Goal: Transaction & Acquisition: Obtain resource

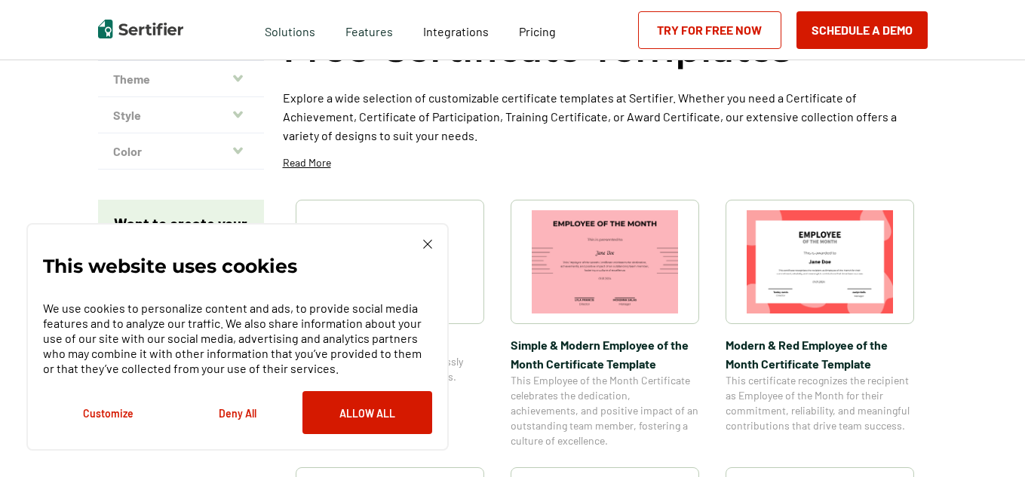
scroll to position [139, 0]
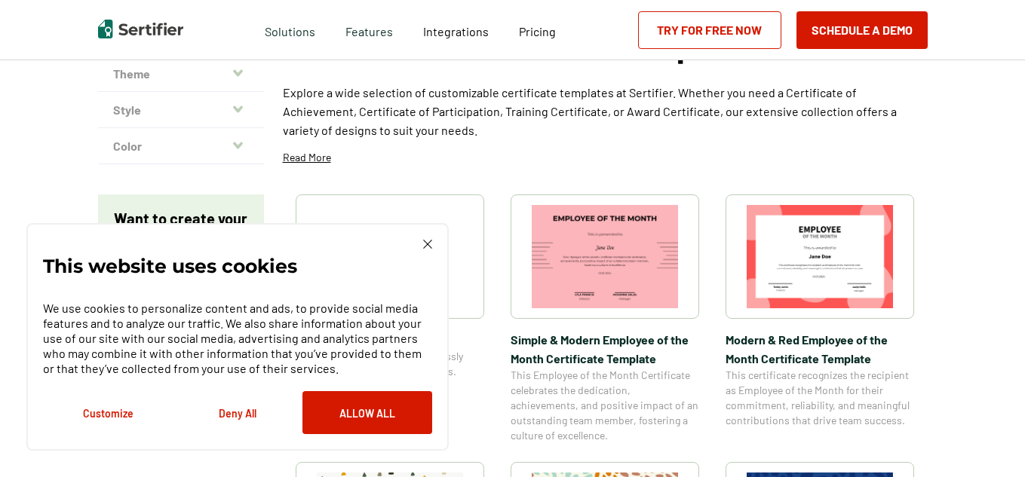
click at [431, 247] on img at bounding box center [427, 244] width 9 height 9
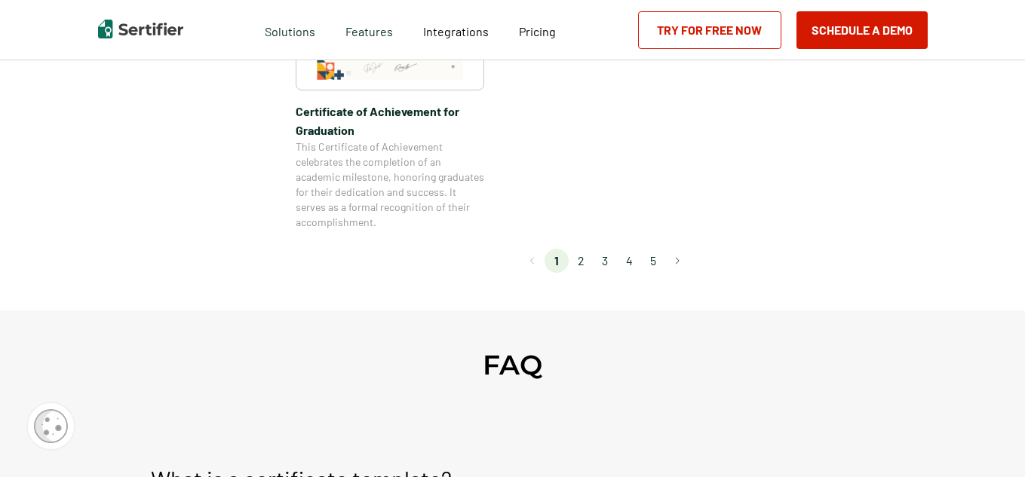
scroll to position [1468, 0]
click at [678, 265] on button "Go to next page" at bounding box center [677, 262] width 24 height 24
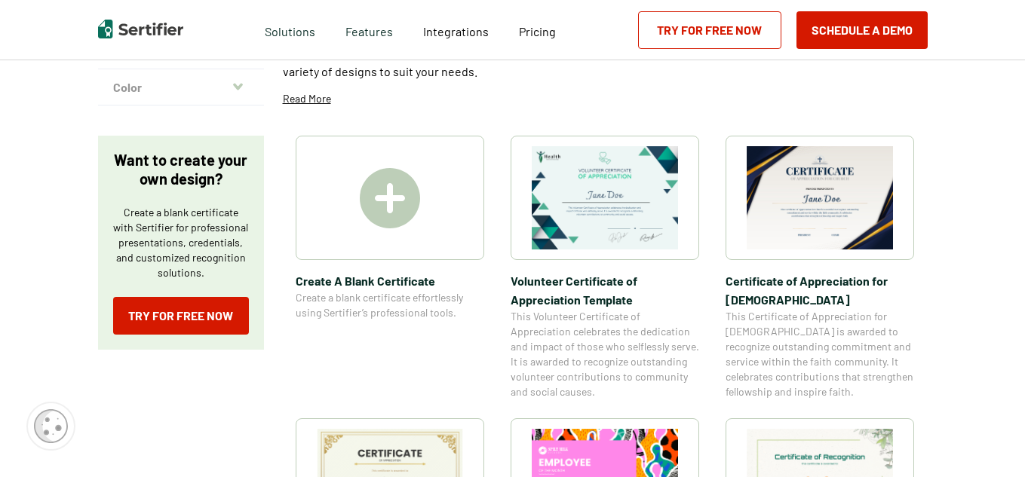
scroll to position [198, 0]
click at [824, 212] on img at bounding box center [819, 198] width 146 height 103
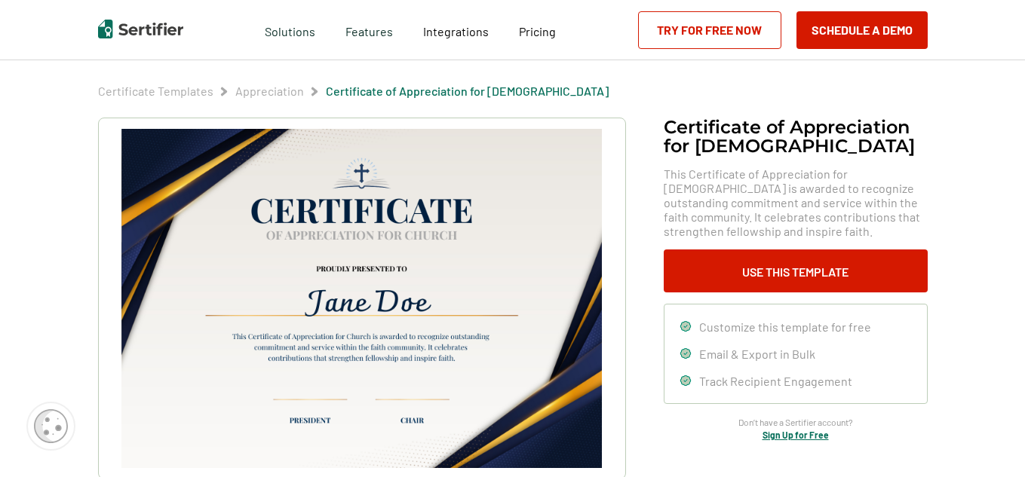
scroll to position [39, 0]
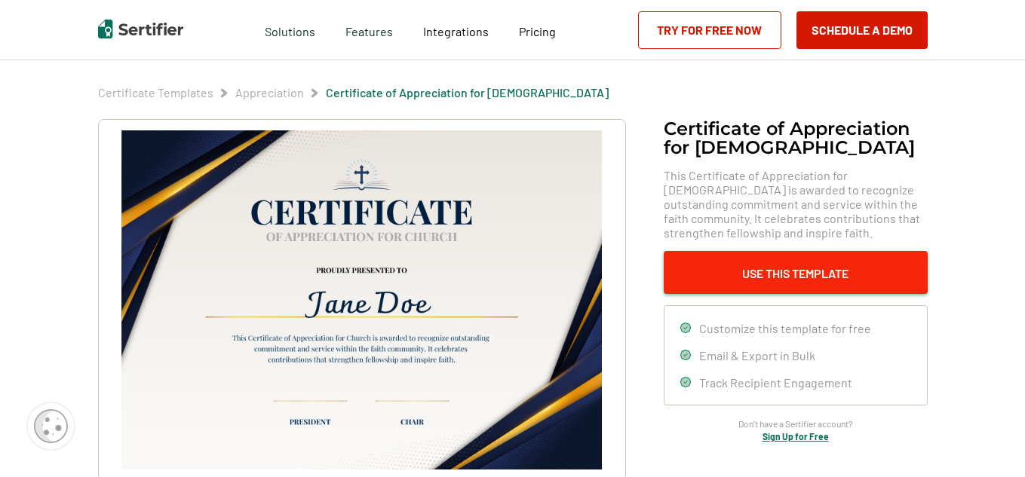
click at [789, 280] on button "Use This Template" at bounding box center [796, 272] width 264 height 43
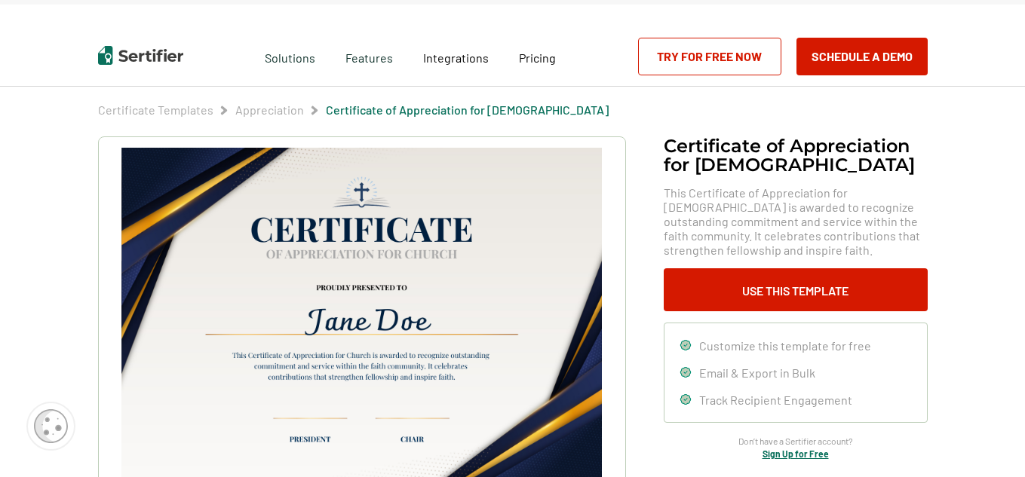
scroll to position [16, 0]
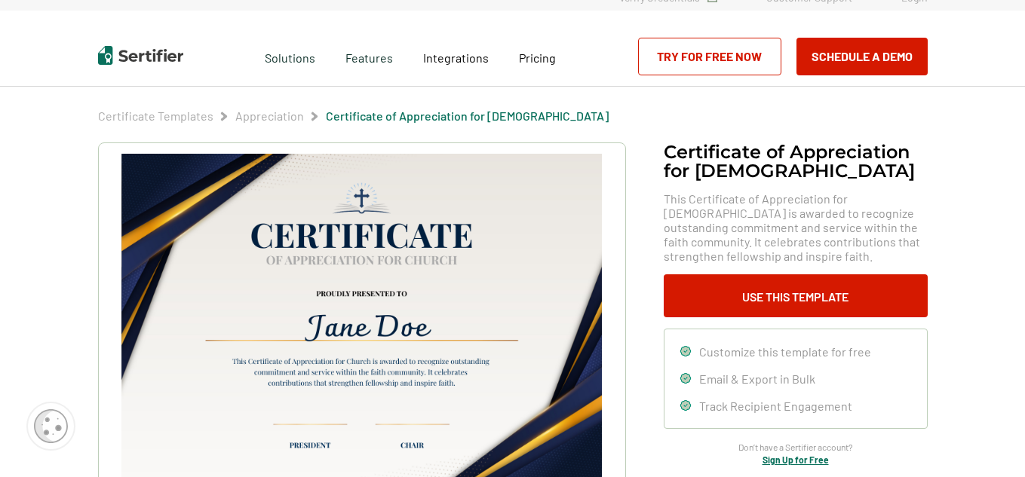
click at [341, 245] on img at bounding box center [361, 323] width 480 height 339
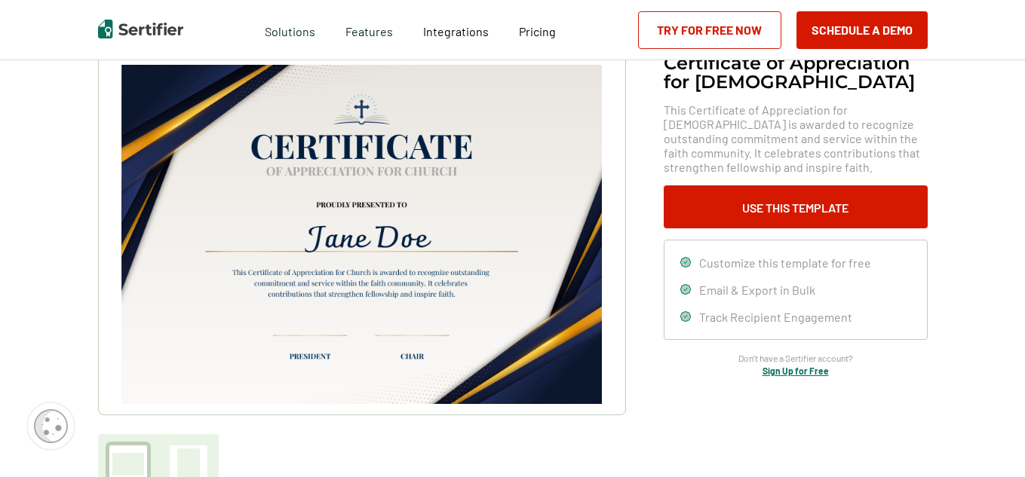
scroll to position [134, 0]
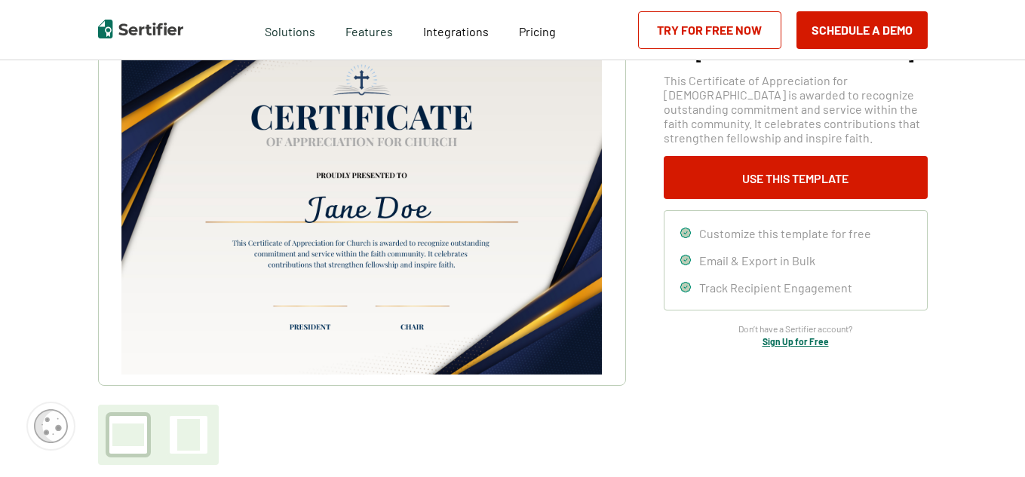
click at [428, 320] on img at bounding box center [361, 204] width 480 height 339
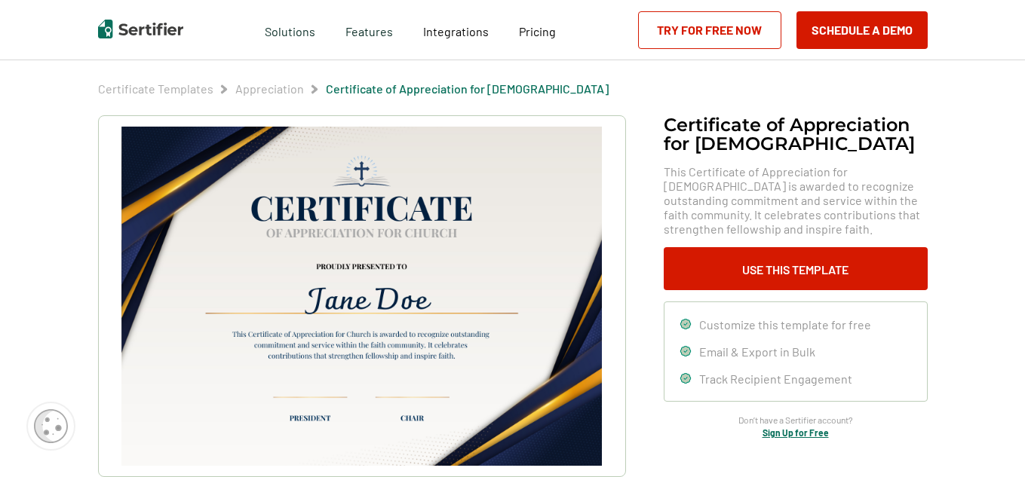
scroll to position [40, 0]
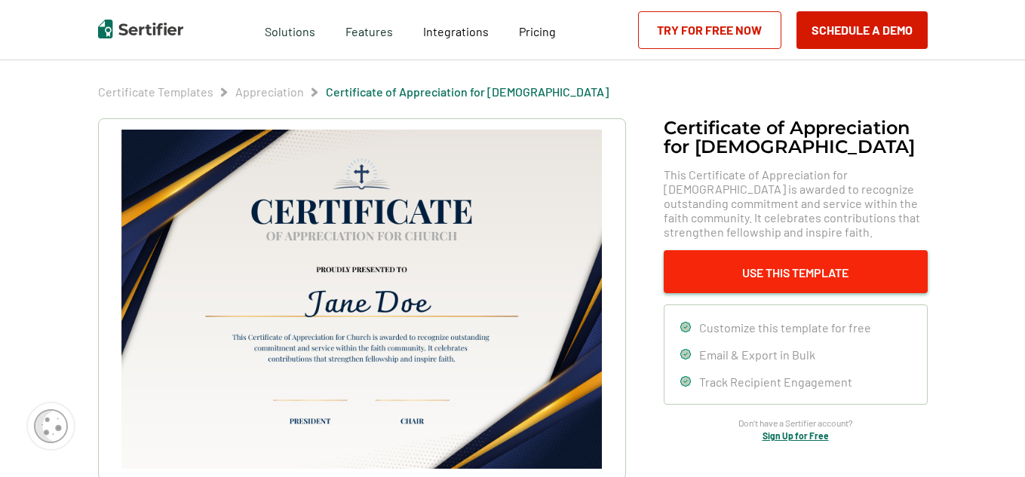
click at [728, 265] on button "Use This Template" at bounding box center [796, 271] width 264 height 43
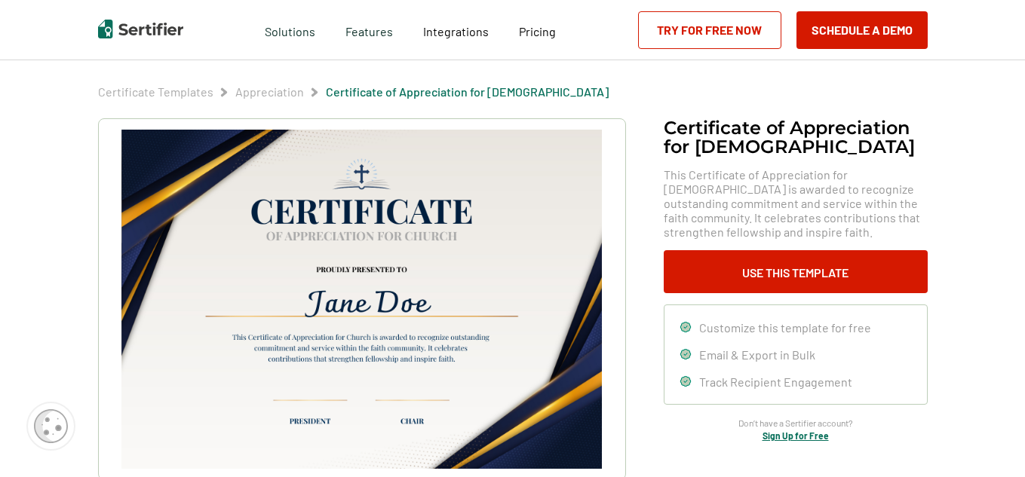
click at [722, 330] on span "Customize this template for free" at bounding box center [785, 327] width 172 height 14
click at [687, 331] on icon at bounding box center [685, 327] width 10 height 10
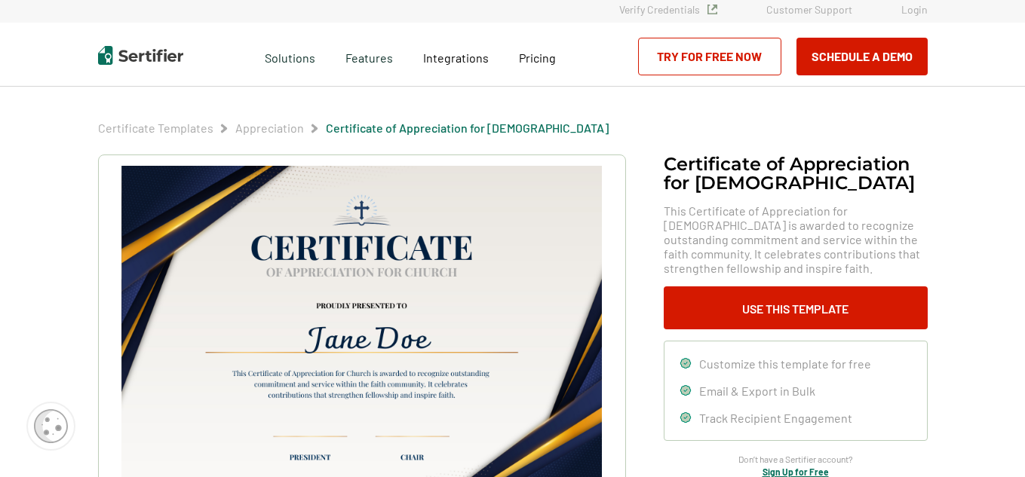
scroll to position [5, 0]
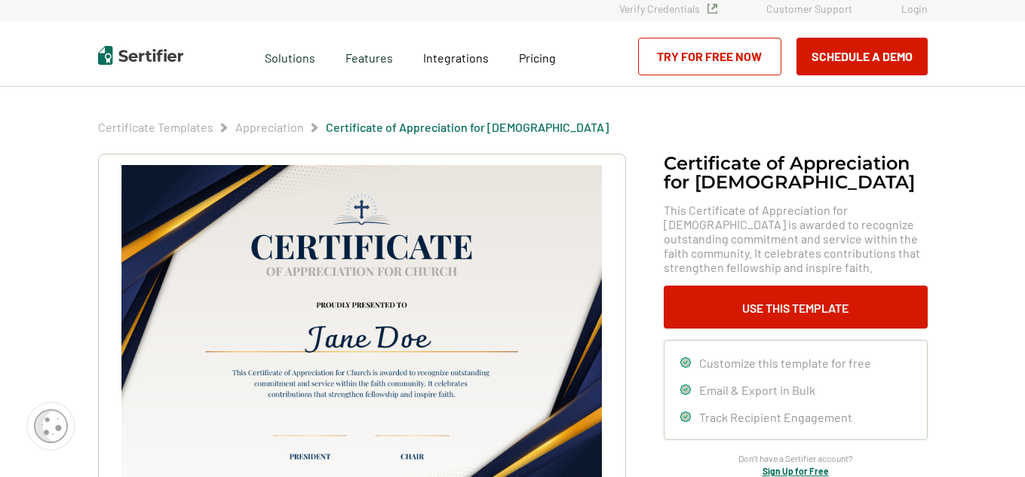
click at [423, 308] on img at bounding box center [361, 334] width 480 height 339
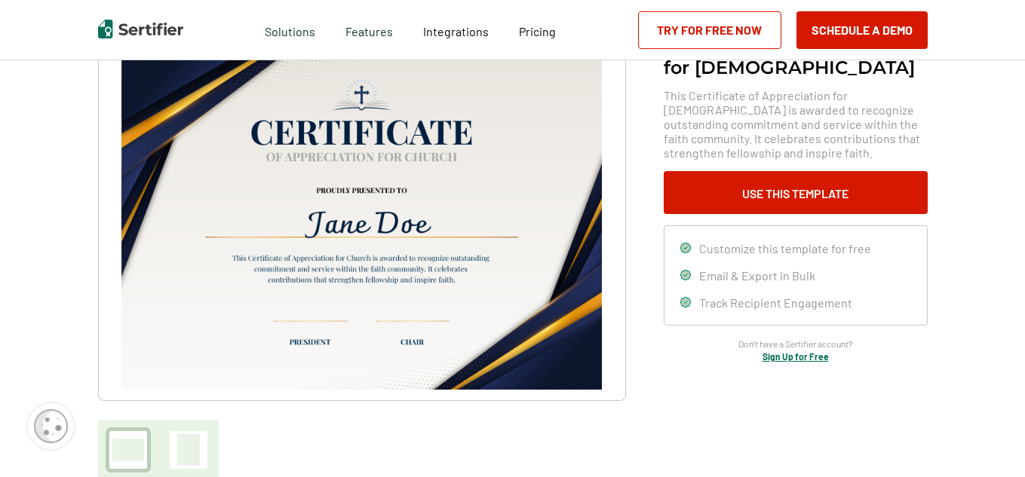
scroll to position [117, 0]
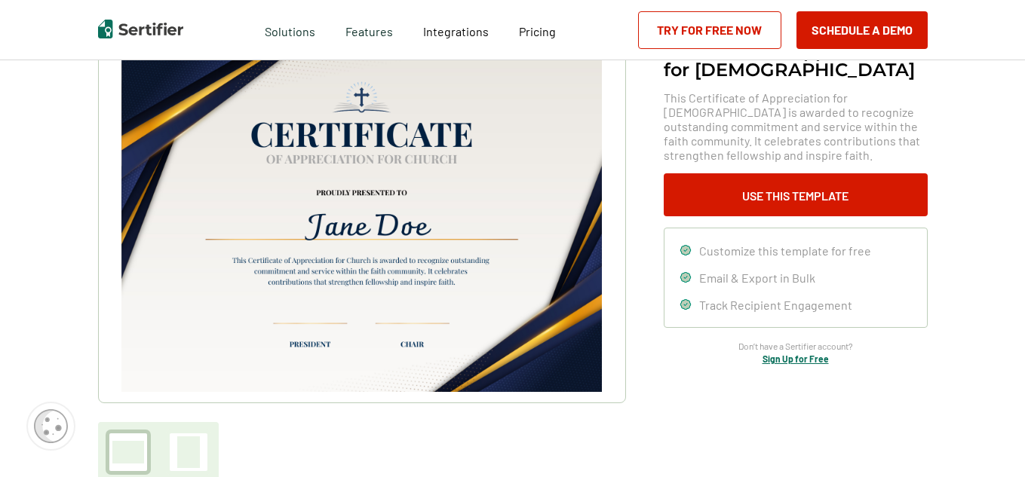
click at [799, 363] on link "Sign Up for Free" at bounding box center [795, 359] width 66 height 11
click at [263, 268] on img at bounding box center [361, 222] width 480 height 339
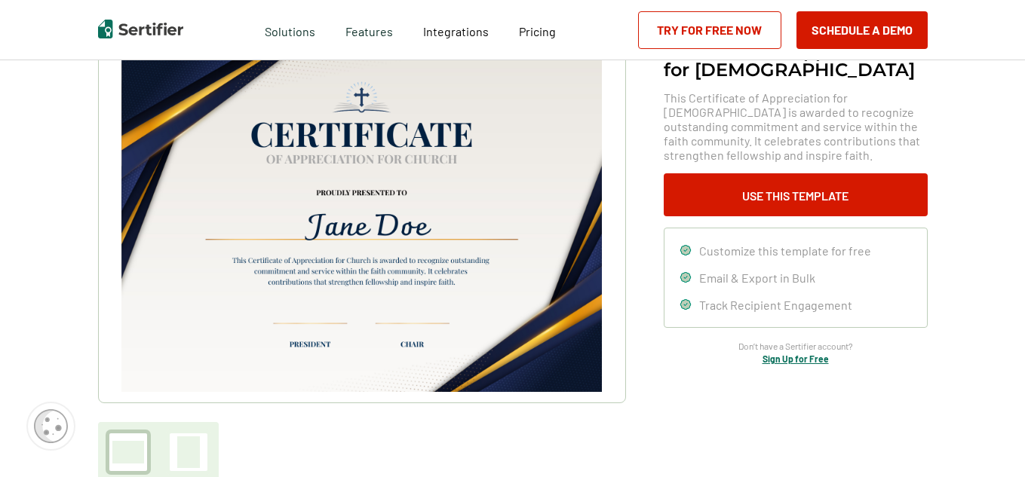
click at [263, 268] on img at bounding box center [361, 222] width 480 height 339
click at [238, 258] on img at bounding box center [361, 222] width 480 height 339
drag, startPoint x: 238, startPoint y: 258, endPoint x: 302, endPoint y: 280, distance: 68.7
click at [302, 280] on img at bounding box center [361, 222] width 480 height 339
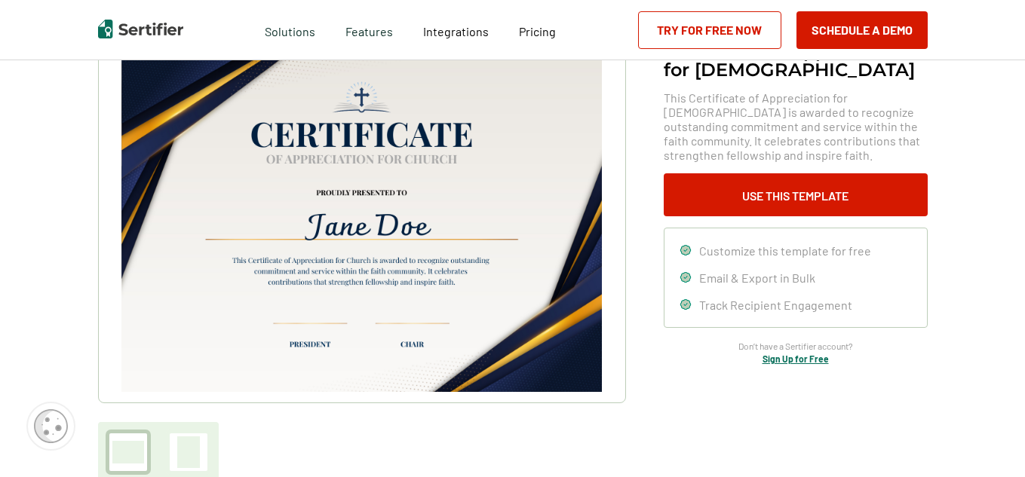
click at [328, 262] on img at bounding box center [361, 222] width 480 height 339
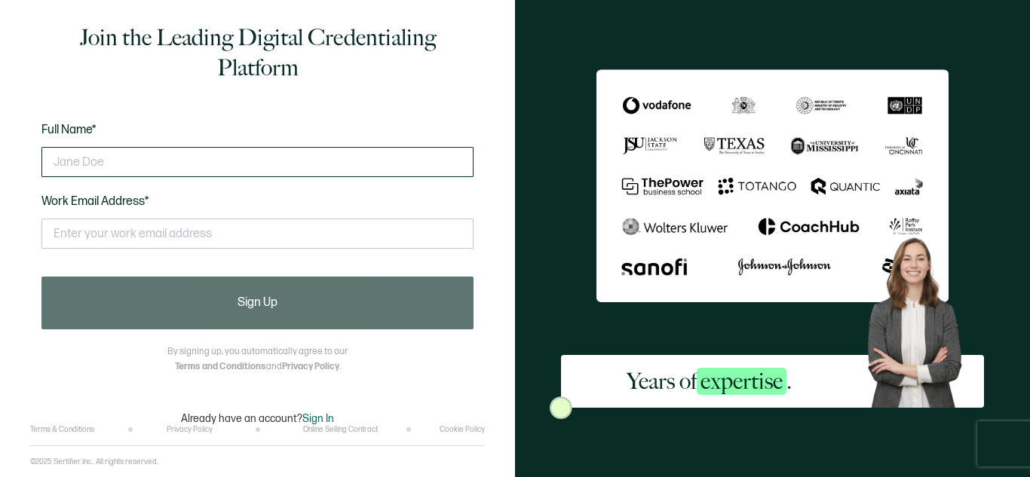
click at [75, 161] on input "text" at bounding box center [257, 162] width 432 height 30
type input "daphnie"
type input "Daphnie boudy"
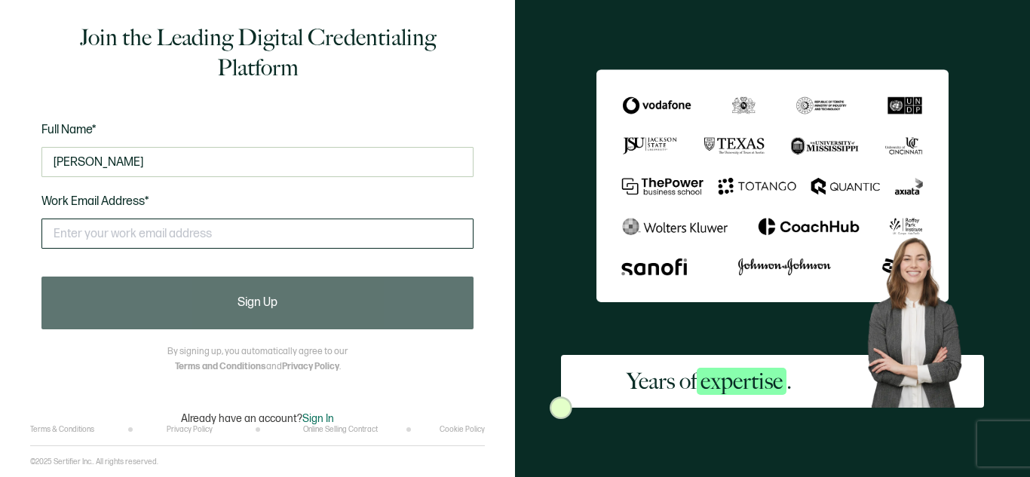
click at [90, 229] on input "text" at bounding box center [257, 234] width 432 height 30
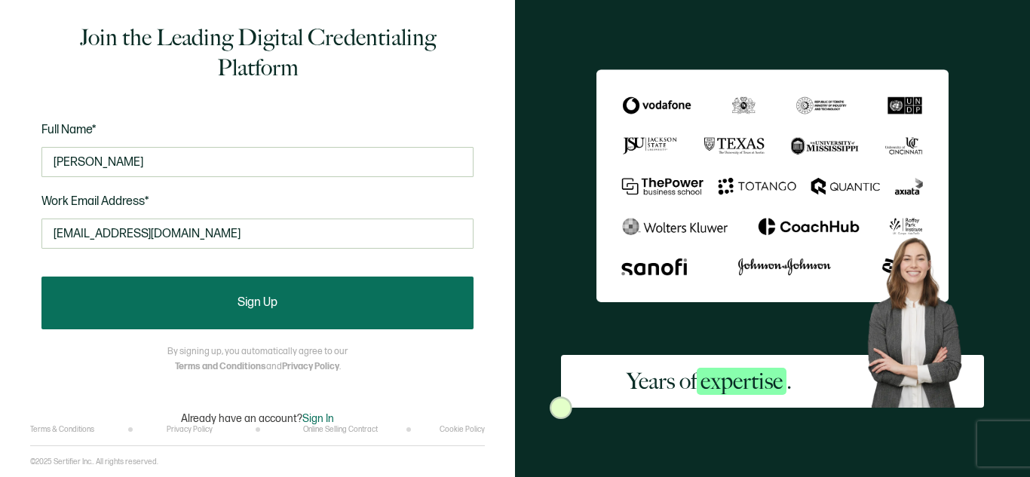
click at [163, 302] on button "Sign Up" at bounding box center [257, 303] width 432 height 53
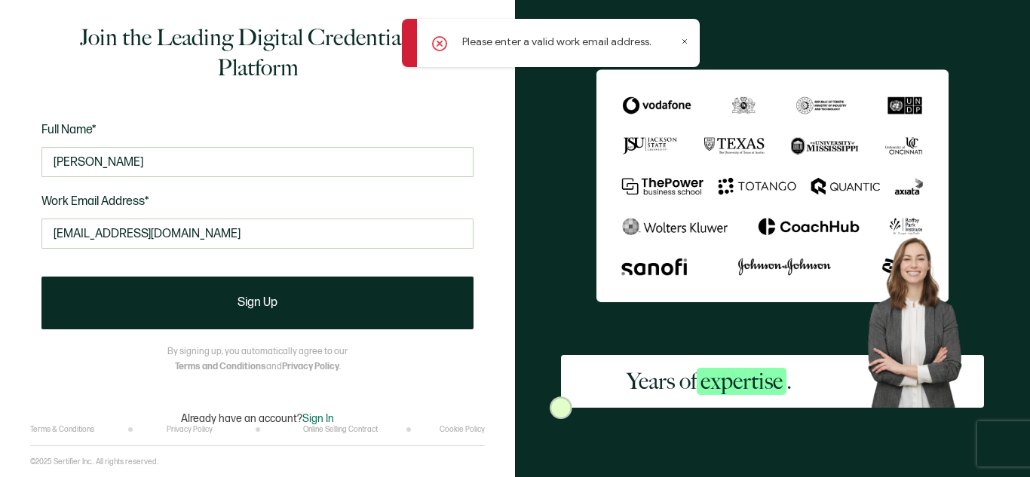
click at [684, 45] on div "Please enter a valid work email address." at bounding box center [551, 43] width 298 height 48
click at [684, 44] on icon at bounding box center [685, 42] width 8 height 8
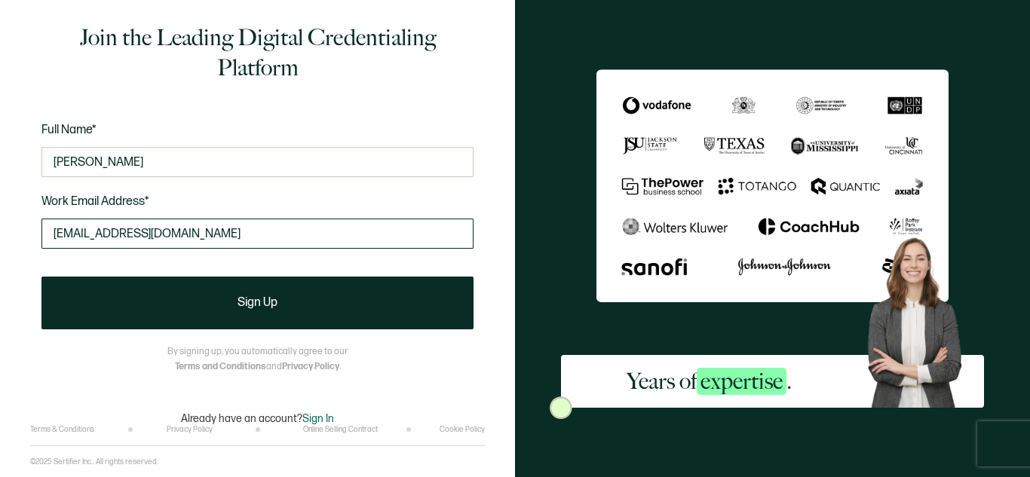
click at [248, 230] on input "daphnieboudy@outlook.com" at bounding box center [257, 234] width 432 height 30
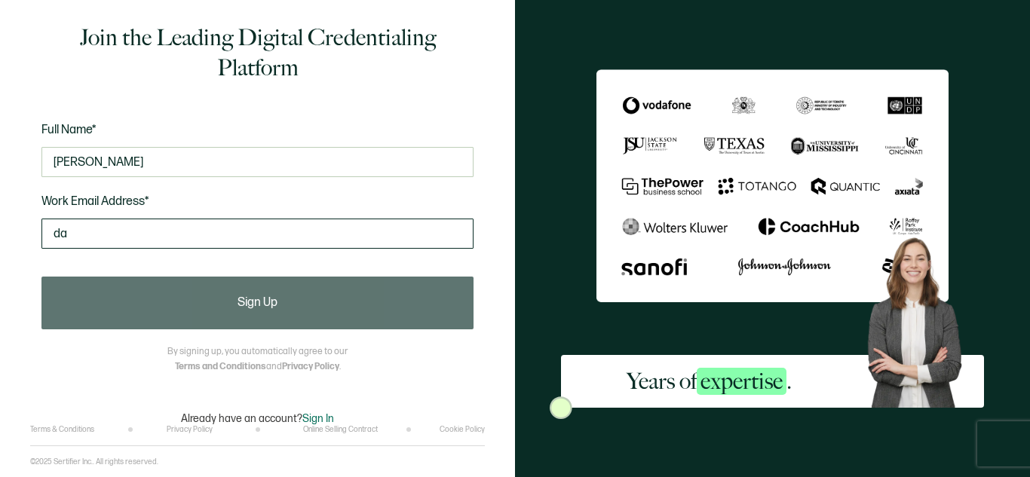
type input "d"
type input "daphnie"
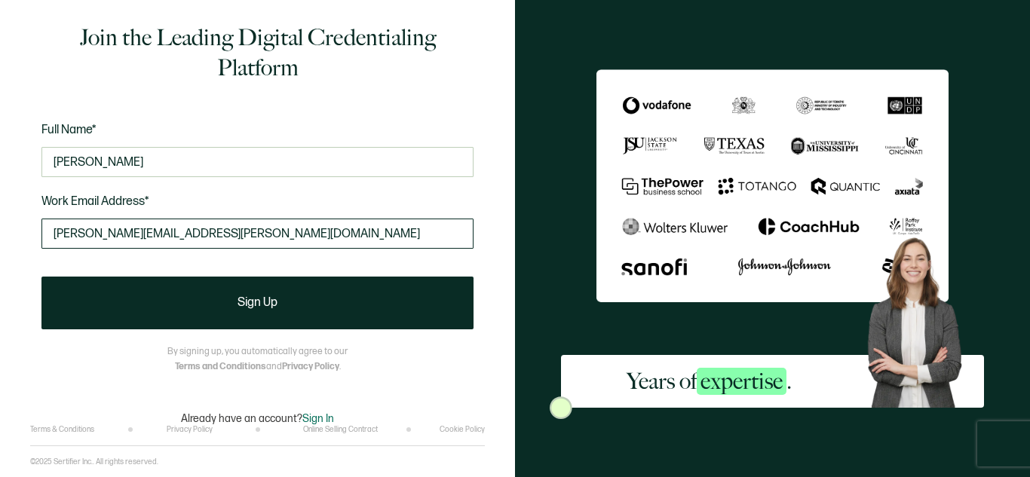
click at [65, 238] on input "Daphnie.boudy@tangischools.org" at bounding box center [257, 234] width 432 height 30
click at [61, 236] on input "Daphnie.boudy@tangischools.org" at bounding box center [257, 234] width 432 height 30
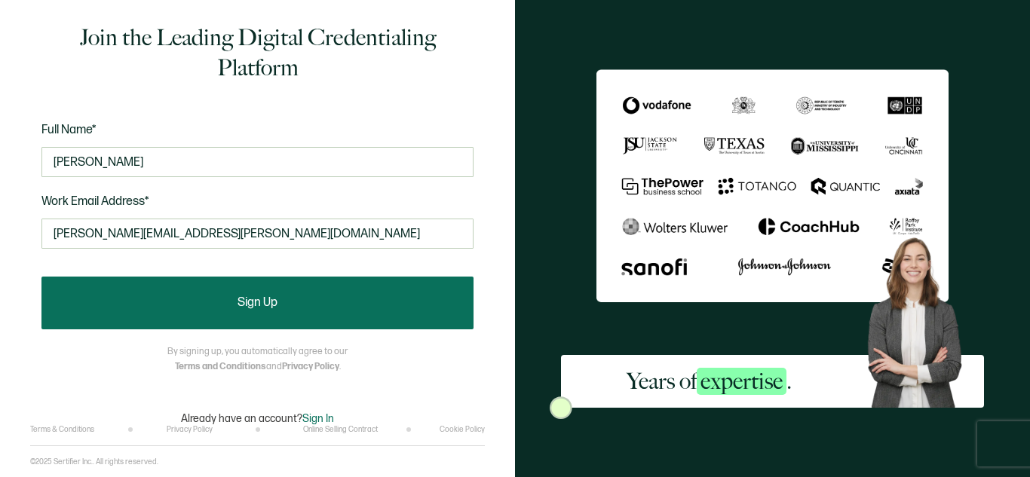
type input "daphnie.boudy@tangischools.org"
click at [220, 303] on button "Sign Up" at bounding box center [257, 303] width 432 height 53
